Goal: Information Seeking & Learning: Learn about a topic

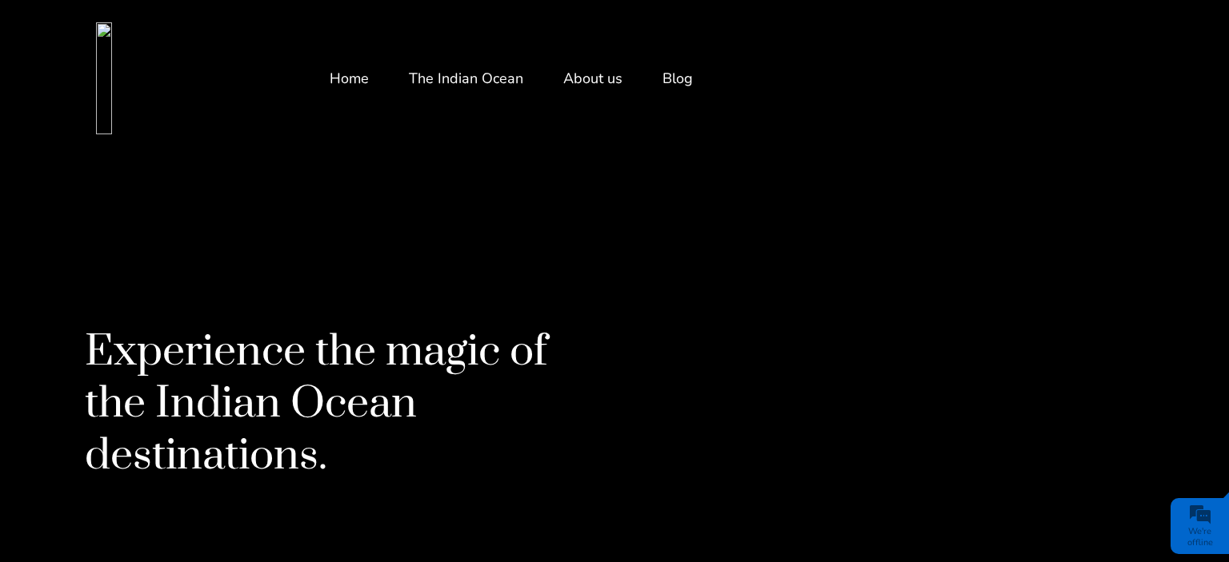
click at [680, 84] on link "Blog" at bounding box center [677, 78] width 30 height 38
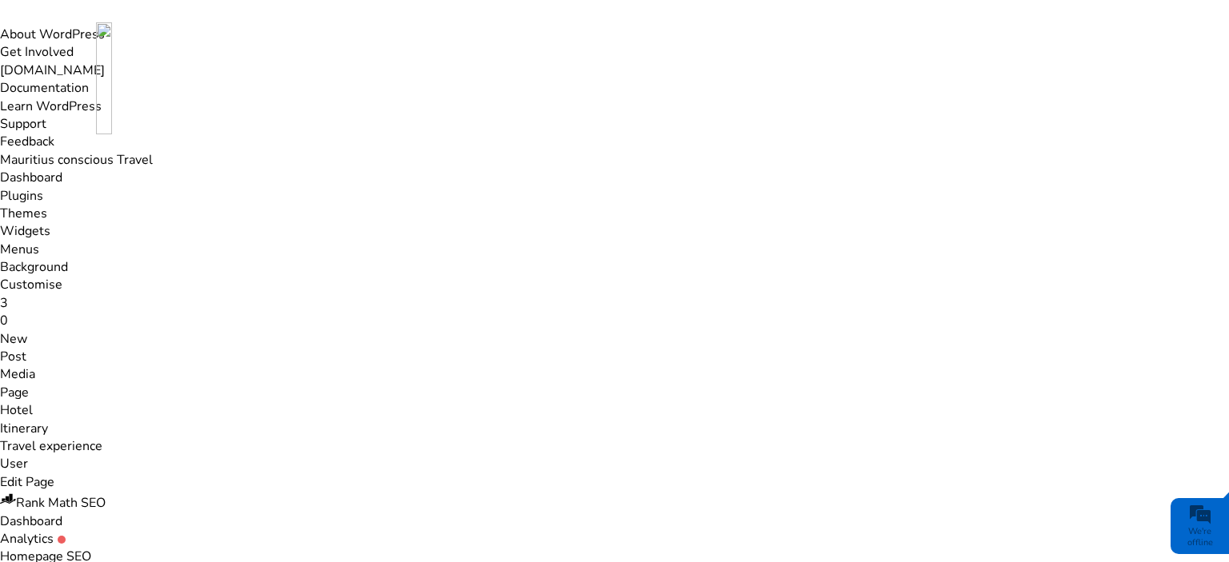
click at [666, 77] on link "Blog" at bounding box center [677, 78] width 30 height 38
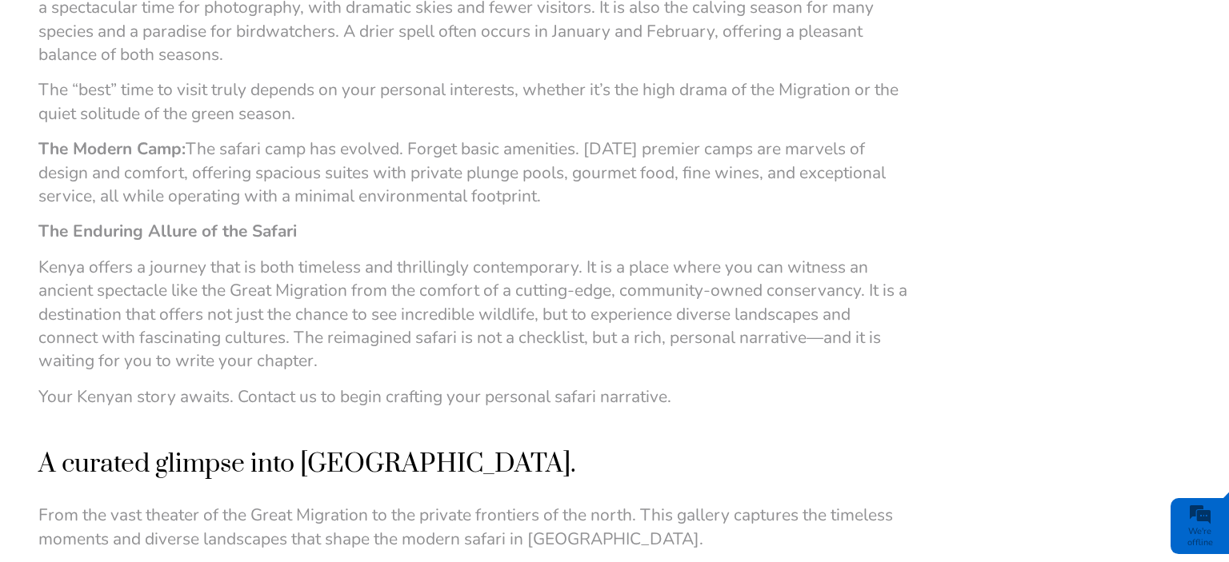
scroll to position [3654, 0]
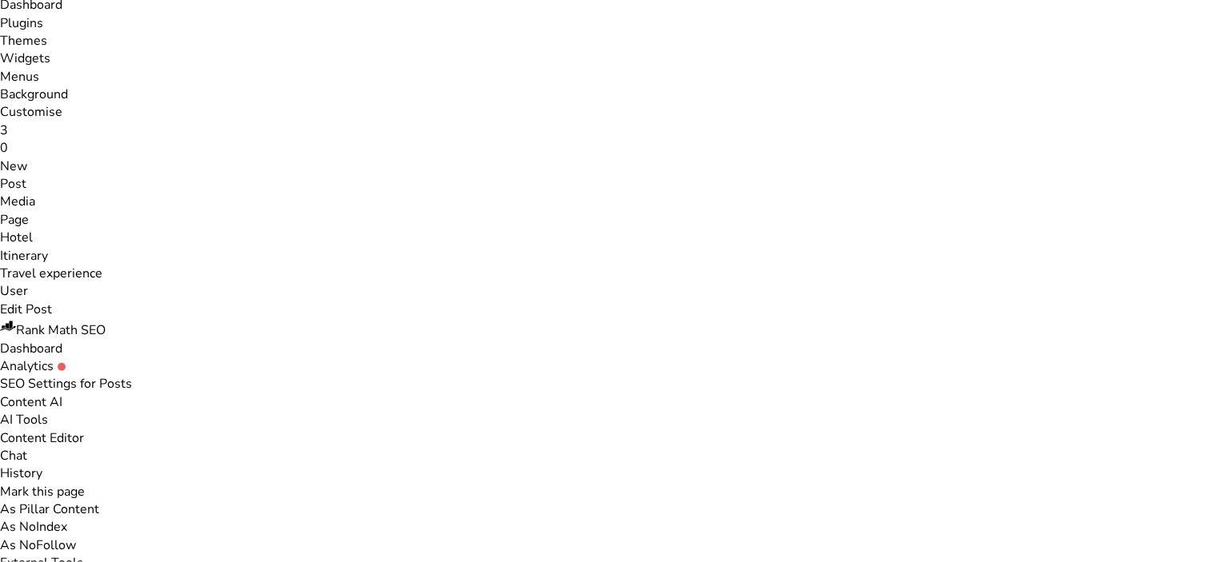
scroll to position [169, 0]
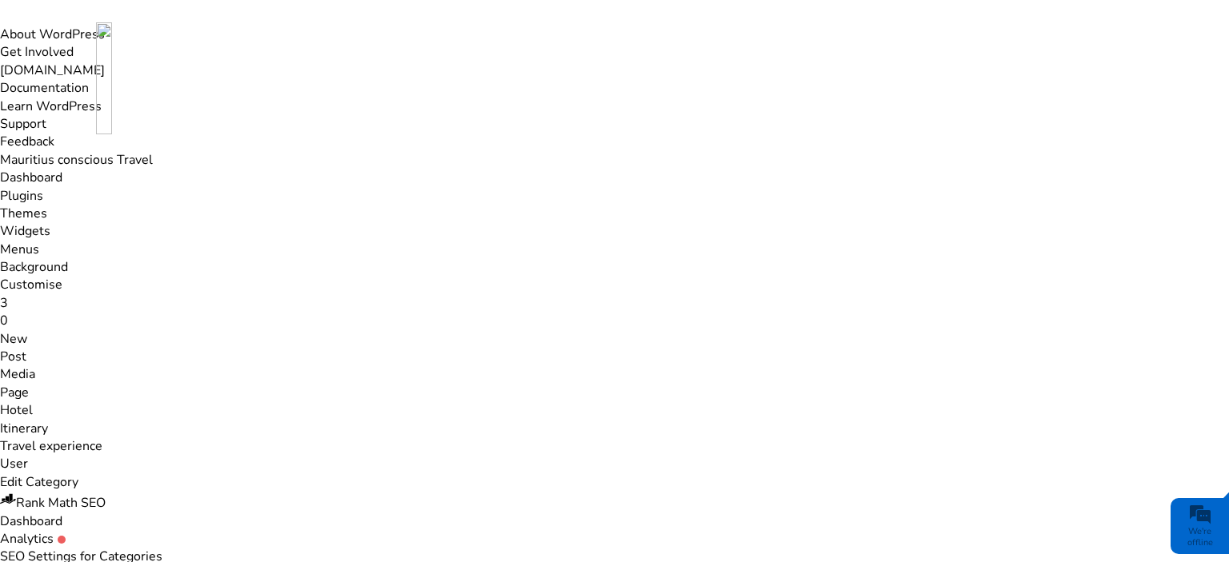
click at [78, 474] on link "Edit Category" at bounding box center [39, 483] width 78 height 18
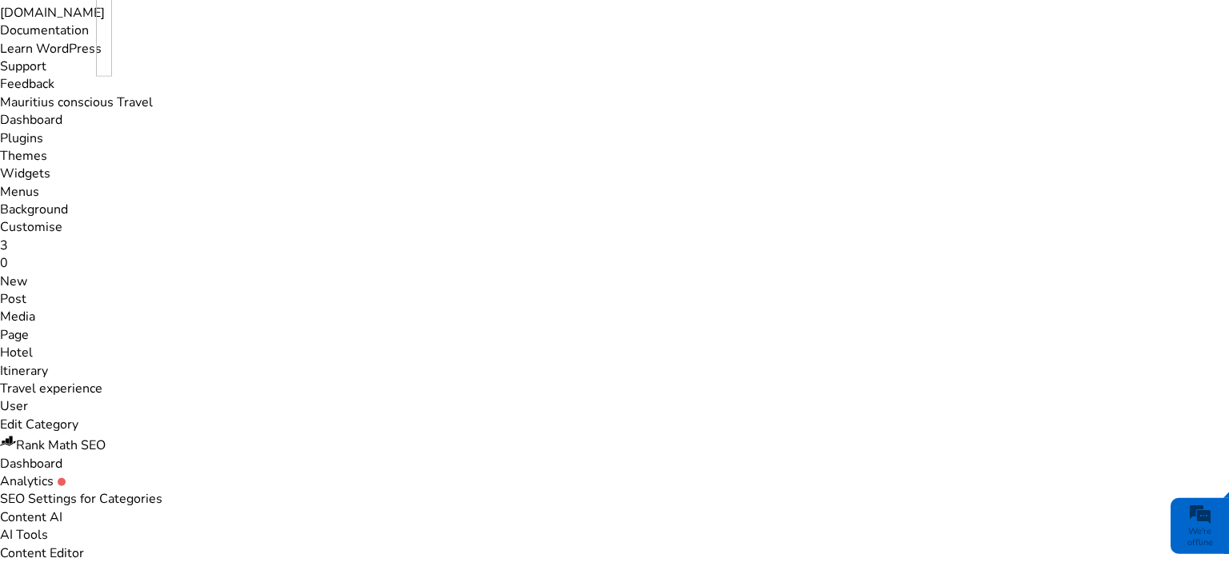
scroll to position [169, 0]
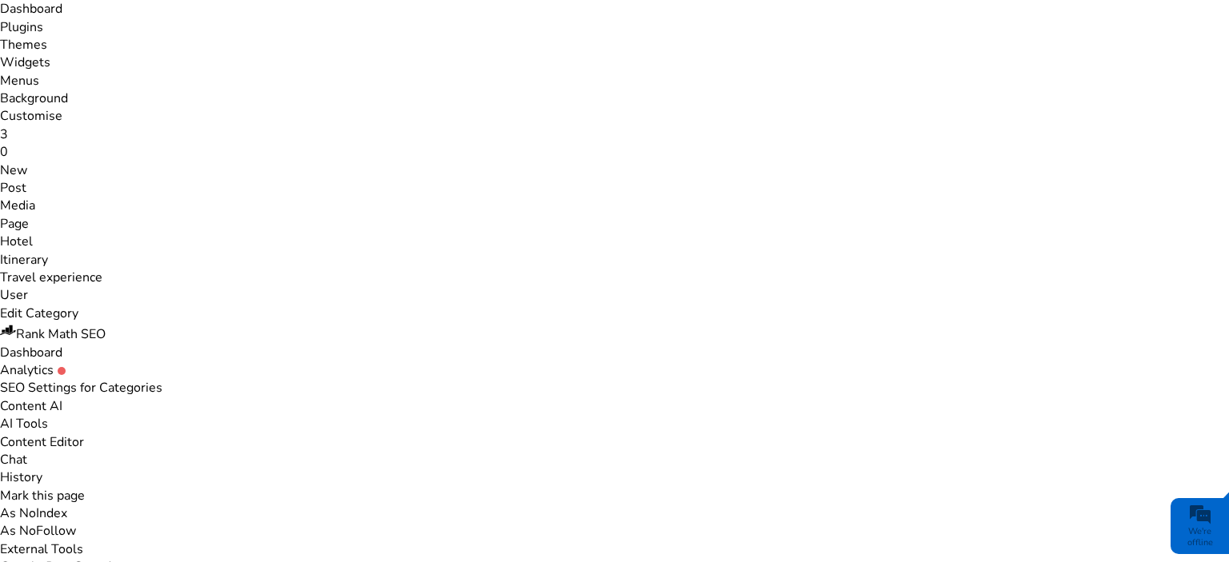
drag, startPoint x: 1093, startPoint y: 258, endPoint x: 952, endPoint y: 228, distance: 143.9
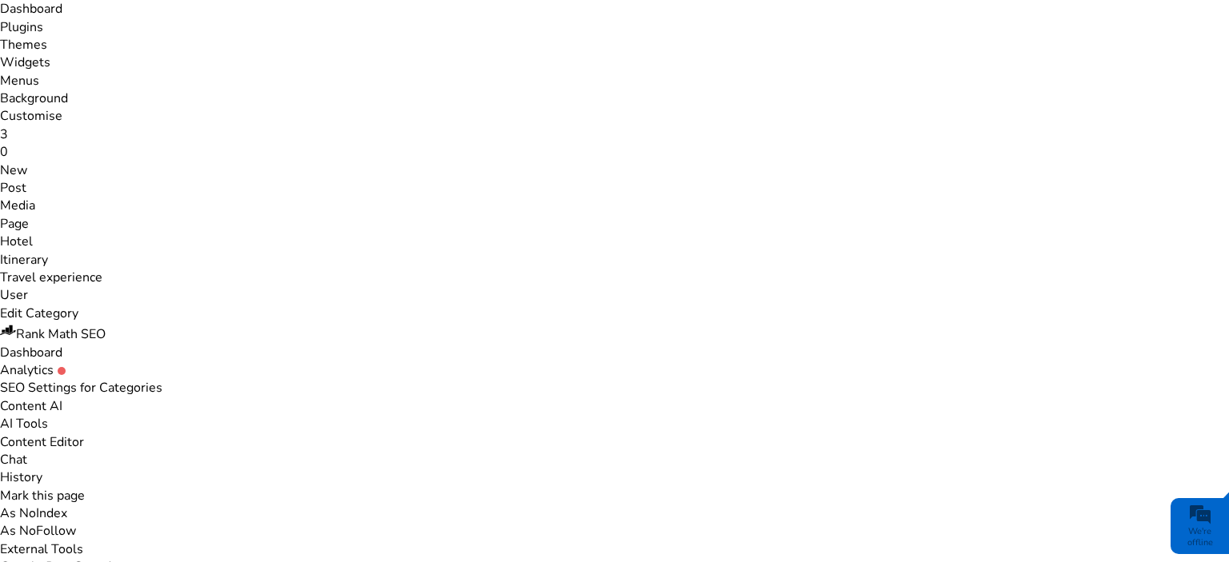
copy div "Category to Destinations"
